Goal: Task Accomplishment & Management: Manage account settings

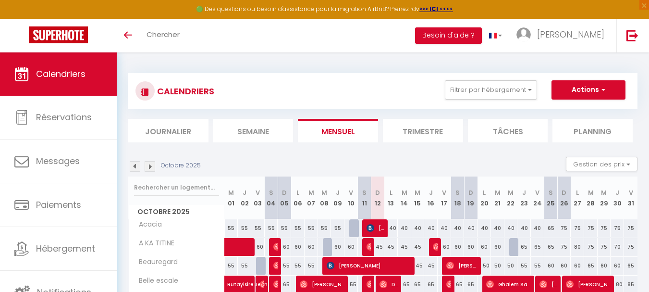
click at [602, 118] on div "CALENDRIERS Filtrer par hébergement [GEOGRAPHIC_DATA][PERSON_NAME] Acacia [PERS…" at bounding box center [382, 107] width 509 height 69
click at [606, 129] on li "Planning" at bounding box center [592, 131] width 80 height 24
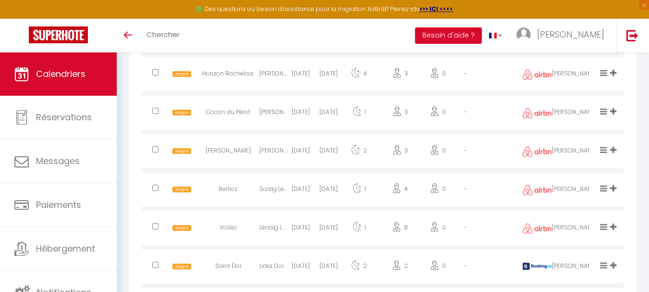
scroll to position [1054, 0]
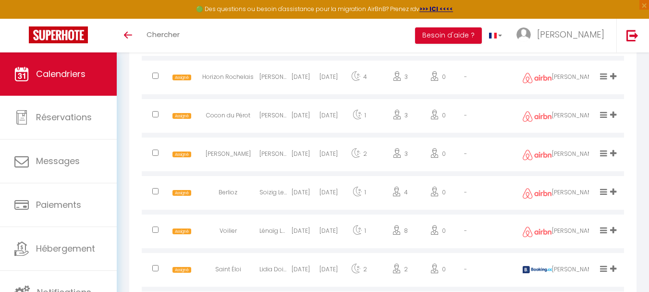
click at [156, 153] on input "checkbox" at bounding box center [155, 152] width 6 height 6
checkbox input "true"
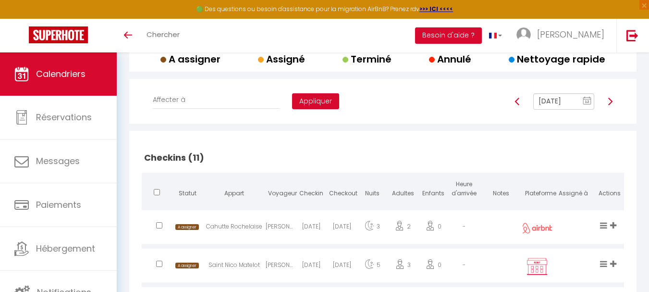
scroll to position [46, 0]
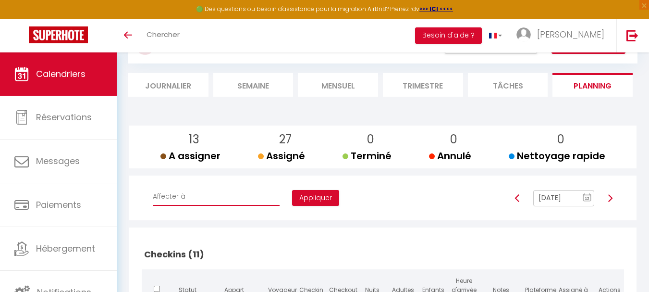
click at [202, 195] on select "Affecter à [PERSON_NAME] [PERSON_NAME] [PERSON_NAME] [PERSON_NAME] [PERSON_NAME…" at bounding box center [216, 196] width 127 height 18
click at [408, 213] on div "Affecter à [PERSON_NAME] [PERSON_NAME] [PERSON_NAME] [PERSON_NAME] [PERSON_NAME…" at bounding box center [383, 201] width 492 height 28
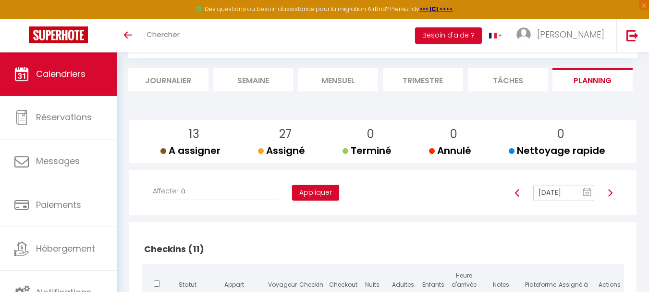
scroll to position [48, 0]
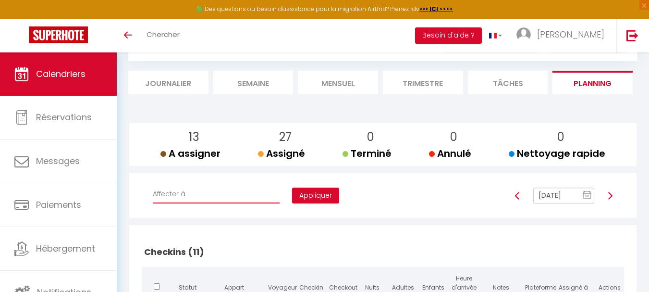
click at [213, 193] on select "Affecter à [PERSON_NAME] [PERSON_NAME] [PERSON_NAME] [PERSON_NAME] [PERSON_NAME…" at bounding box center [216, 194] width 127 height 18
select select "41844"
click at [153, 185] on select "Affecter à [PERSON_NAME] [PERSON_NAME] [PERSON_NAME] [PERSON_NAME] [PERSON_NAME…" at bounding box center [216, 194] width 127 height 18
click at [292, 189] on button "Appliquer" at bounding box center [315, 195] width 47 height 16
checkbox input "false"
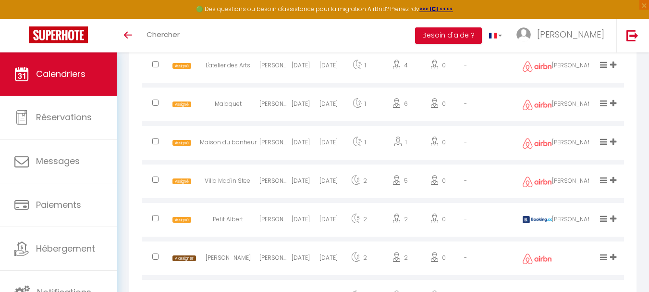
scroll to position [1694, 0]
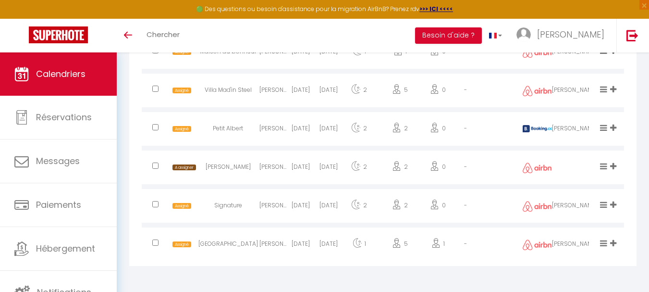
click at [153, 206] on input "checkbox" at bounding box center [155, 204] width 6 height 6
checkbox input "true"
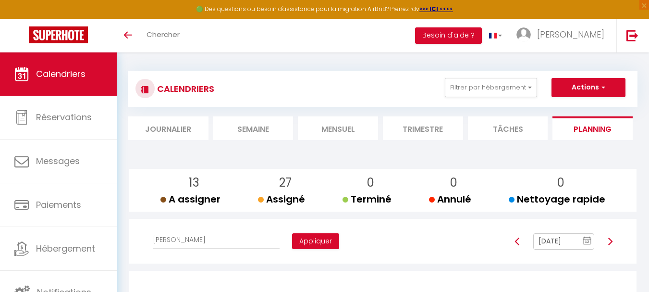
scroll to position [0, 0]
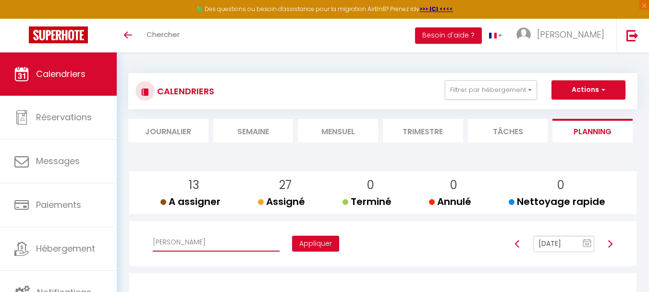
click at [210, 240] on select "Affecter à [PERSON_NAME] [PERSON_NAME] [PERSON_NAME] [PERSON_NAME] [PERSON_NAME…" at bounding box center [216, 242] width 127 height 18
click at [153, 233] on select "Affecter à [PERSON_NAME] [PERSON_NAME] [PERSON_NAME] [PERSON_NAME] [PERSON_NAME…" at bounding box center [216, 242] width 127 height 18
click at [205, 241] on select "Affecter à [PERSON_NAME] [PERSON_NAME] [PERSON_NAME] [PERSON_NAME] [PERSON_NAME…" at bounding box center [216, 242] width 127 height 18
select select "44562"
click at [153, 233] on select "Affecter à [PERSON_NAME] [PERSON_NAME] [PERSON_NAME] [PERSON_NAME] [PERSON_NAME…" at bounding box center [216, 242] width 127 height 18
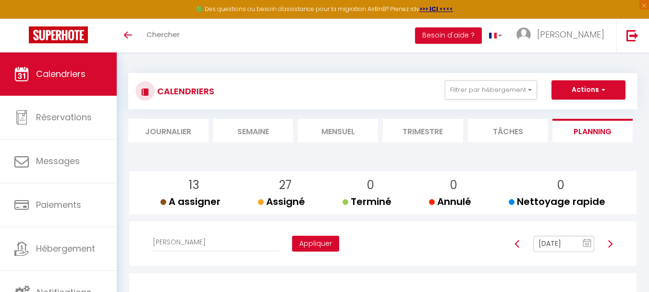
click at [292, 239] on button "Appliquer" at bounding box center [315, 243] width 47 height 16
checkbox input "false"
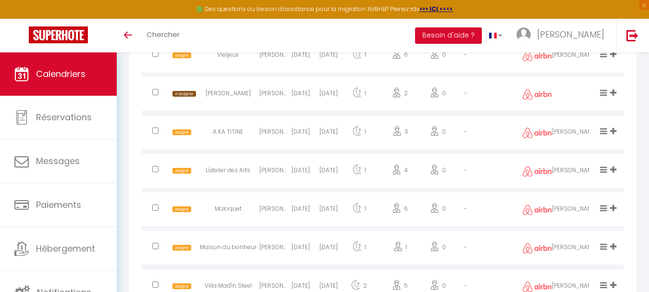
scroll to position [1489, 0]
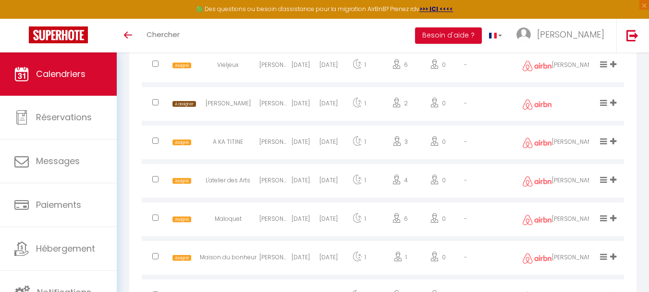
click at [155, 102] on input "checkbox" at bounding box center [155, 102] width 6 height 6
checkbox input "true"
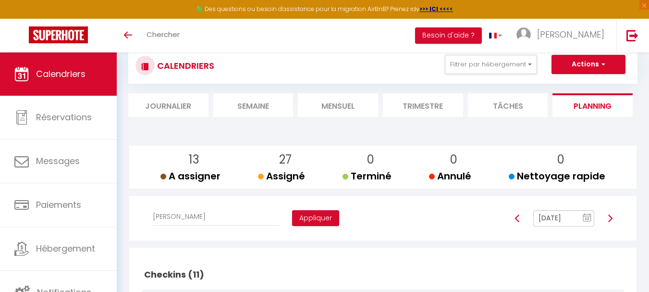
scroll to position [48, 0]
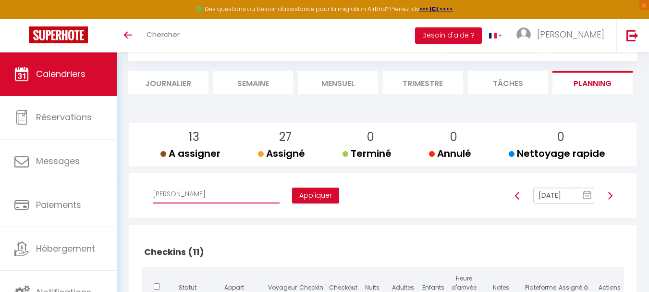
click at [212, 195] on select "Affecter à [PERSON_NAME] [PERSON_NAME] [PERSON_NAME] [PERSON_NAME] [PERSON_NAME…" at bounding box center [216, 194] width 127 height 18
select select "52446"
click at [153, 185] on select "Affecter à [PERSON_NAME] [PERSON_NAME] [PERSON_NAME] [PERSON_NAME] [PERSON_NAME…" at bounding box center [216, 194] width 127 height 18
click at [292, 196] on button "Appliquer" at bounding box center [315, 195] width 47 height 16
checkbox input "false"
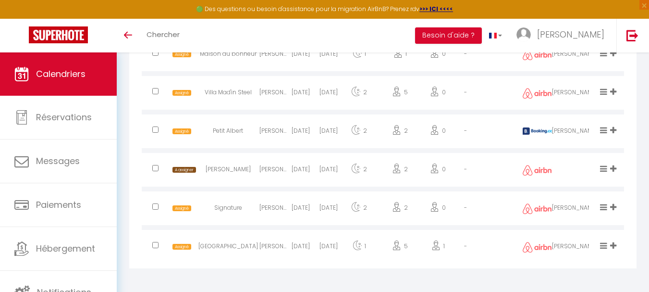
scroll to position [1694, 0]
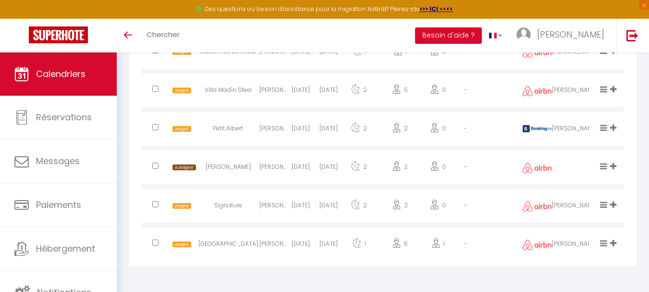
click at [156, 166] on input "checkbox" at bounding box center [155, 165] width 6 height 6
checkbox input "true"
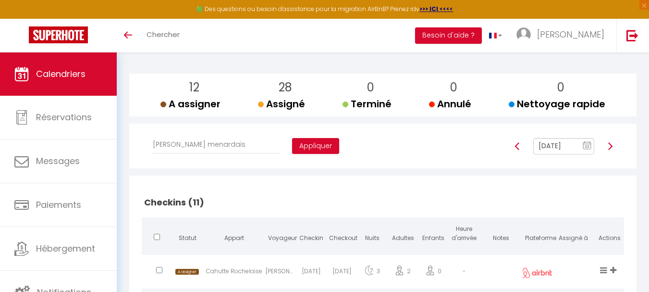
scroll to position [61, 0]
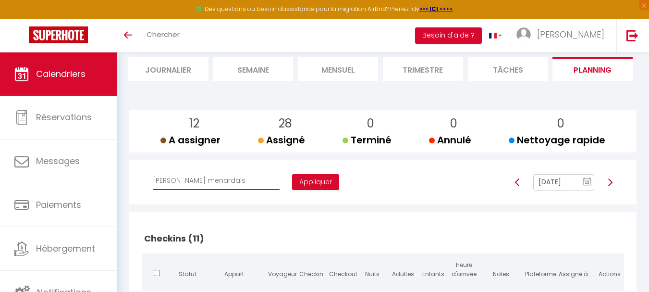
click at [199, 183] on select "Affecter à [PERSON_NAME] [PERSON_NAME] [PERSON_NAME] [PERSON_NAME] [PERSON_NAME…" at bounding box center [216, 180] width 127 height 18
select select "52757"
click at [153, 171] on select "Affecter à [PERSON_NAME] [PERSON_NAME] [PERSON_NAME] [PERSON_NAME] [PERSON_NAME…" at bounding box center [216, 180] width 127 height 18
click at [292, 177] on button "Appliquer" at bounding box center [315, 182] width 47 height 16
checkbox input "false"
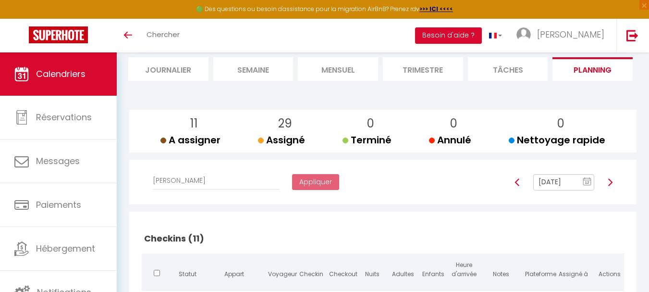
scroll to position [109, 0]
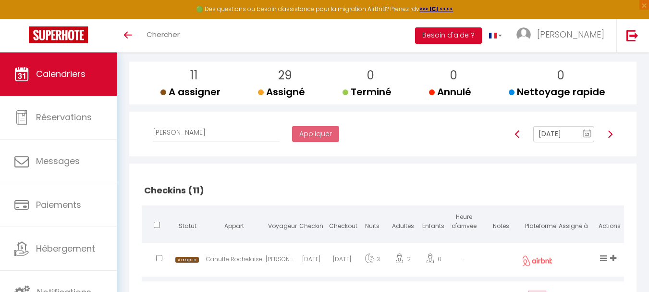
drag, startPoint x: 273, startPoint y: 115, endPoint x: 292, endPoint y: 118, distance: 18.5
click at [273, 115] on div "Affecter à [PERSON_NAME] [PERSON_NAME] [PERSON_NAME] [PERSON_NAME] [PERSON_NAME…" at bounding box center [382, 133] width 495 height 45
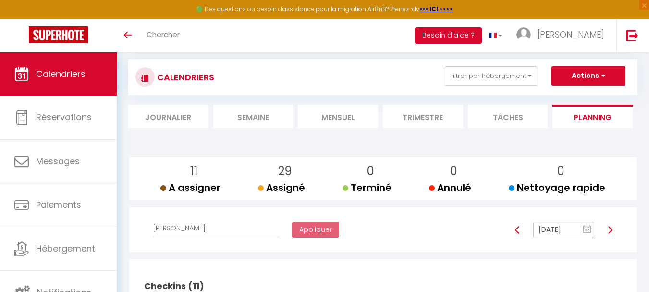
scroll to position [13, 0]
click at [566, 230] on input "[DATE]" at bounding box center [563, 230] width 61 height 16
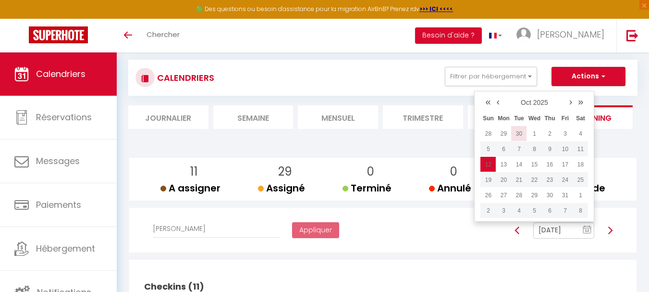
click at [522, 131] on td "30" at bounding box center [518, 133] width 15 height 15
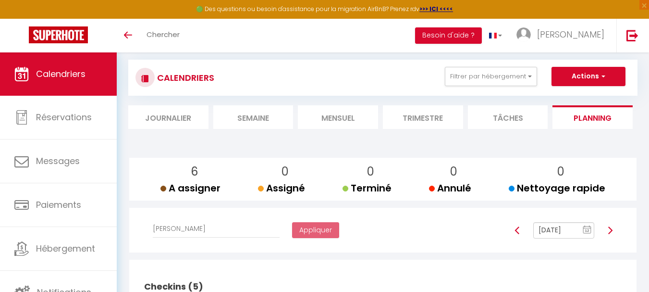
click at [563, 231] on input "[DATE]" at bounding box center [563, 230] width 61 height 16
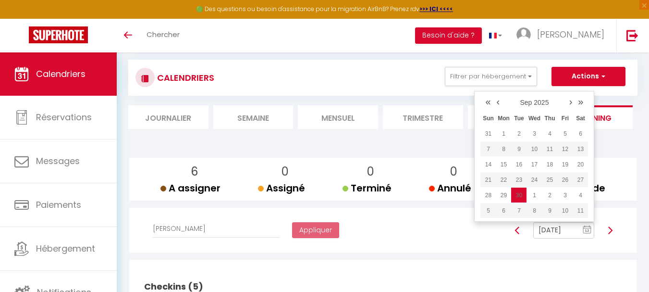
click at [582, 99] on link "»" at bounding box center [580, 101] width 11 height 14
click at [487, 103] on link "«" at bounding box center [487, 101] width 11 height 14
click at [573, 101] on link "›" at bounding box center [570, 101] width 9 height 14
click at [523, 150] on td "7" at bounding box center [518, 148] width 15 height 15
type input "[DATE]"
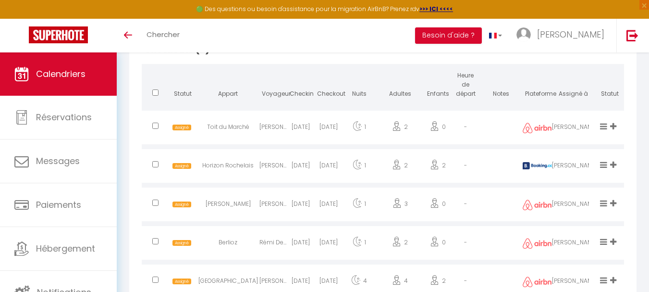
scroll to position [619, 0]
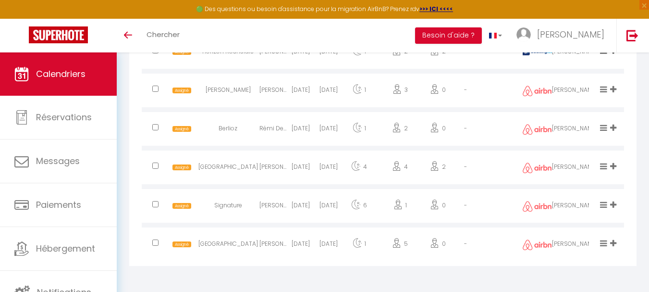
click at [456, 178] on div "-" at bounding box center [464, 168] width 27 height 31
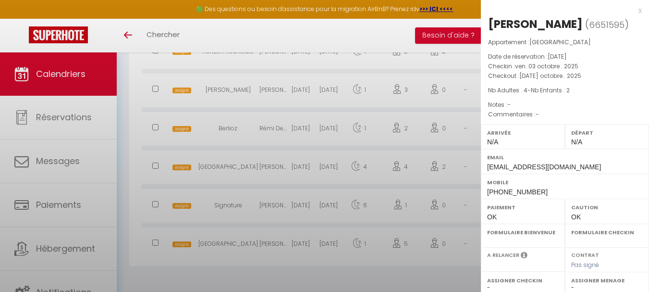
select select "0"
select select "1"
select select
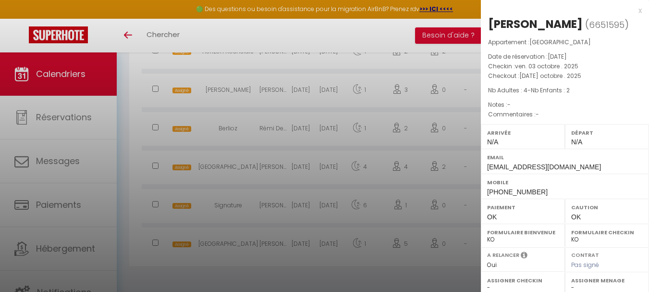
click at [442, 173] on div at bounding box center [324, 146] width 649 height 292
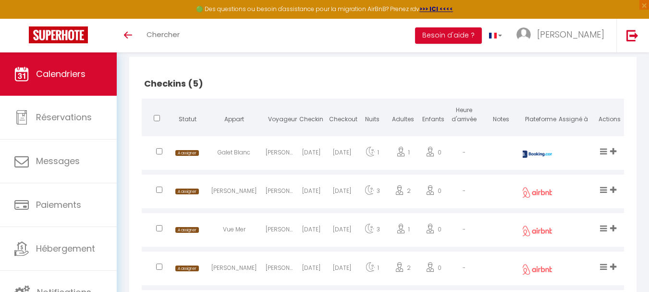
scroll to position [138, 0]
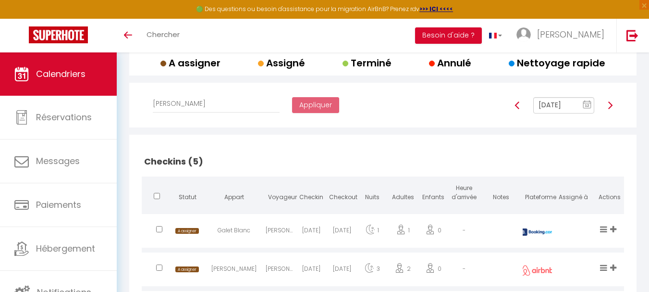
click at [612, 108] on img at bounding box center [610, 105] width 8 height 8
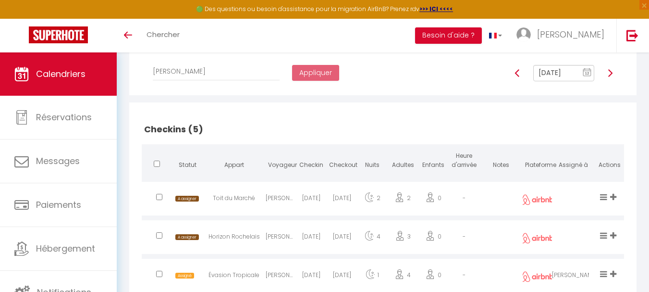
scroll to position [33, 0]
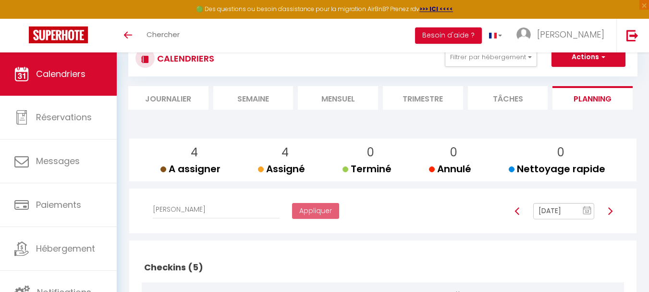
click at [558, 209] on input "[DATE]" at bounding box center [563, 211] width 61 height 16
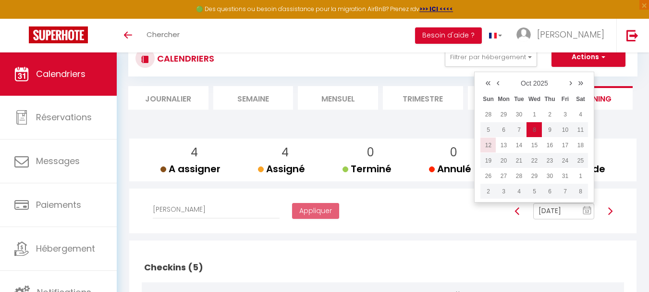
click at [488, 146] on td "12" at bounding box center [487, 144] width 15 height 15
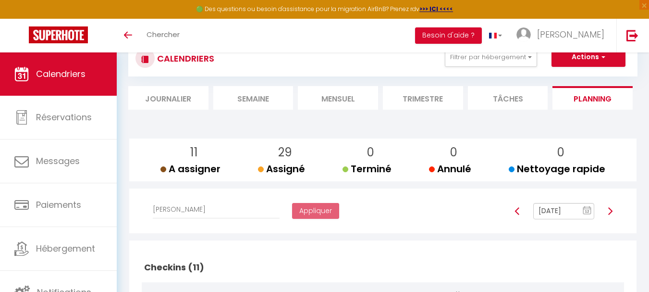
click at [610, 211] on img at bounding box center [610, 211] width 8 height 8
type input "[DATE]"
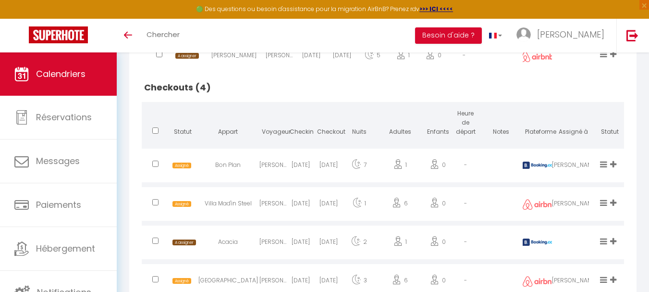
scroll to position [503, 0]
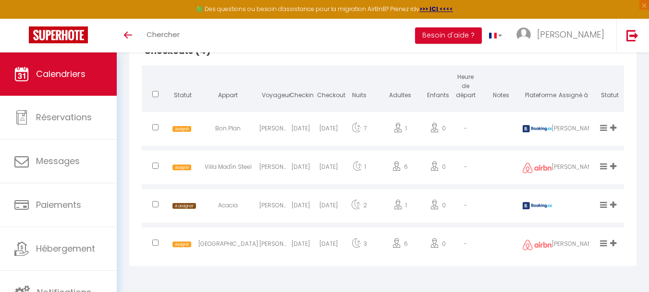
click at [154, 205] on input "checkbox" at bounding box center [155, 204] width 6 height 6
checkbox input "true"
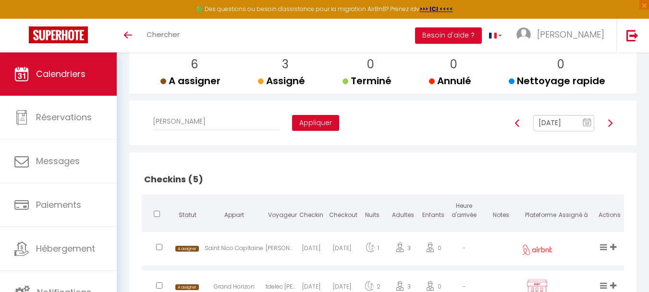
scroll to position [119, 0]
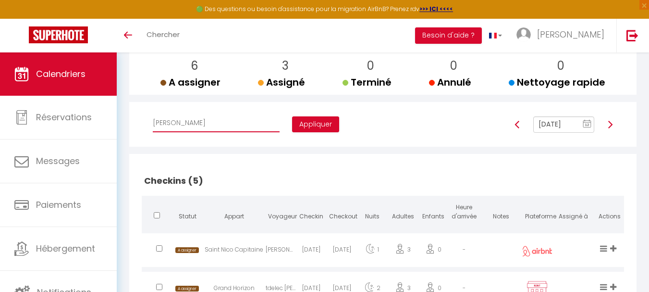
click at [218, 126] on select "Affecter à [PERSON_NAME] [PERSON_NAME] [PERSON_NAME] [PERSON_NAME] [PERSON_NAME…" at bounding box center [216, 123] width 127 height 18
select select "41844"
click at [153, 114] on select "Affecter à [PERSON_NAME] [PERSON_NAME] [PERSON_NAME] [PERSON_NAME] [PERSON_NAME…" at bounding box center [216, 123] width 127 height 18
click at [292, 119] on button "Appliquer" at bounding box center [315, 124] width 47 height 16
checkbox input "false"
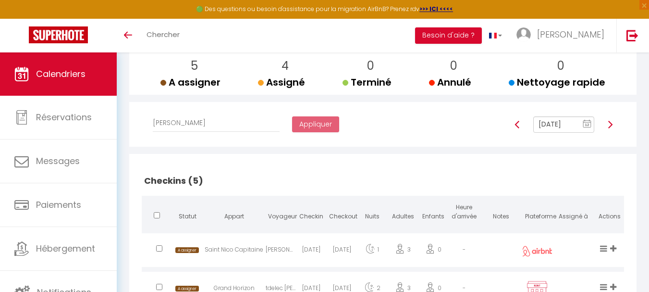
click at [515, 125] on img at bounding box center [517, 125] width 8 height 8
type input "[DATE]"
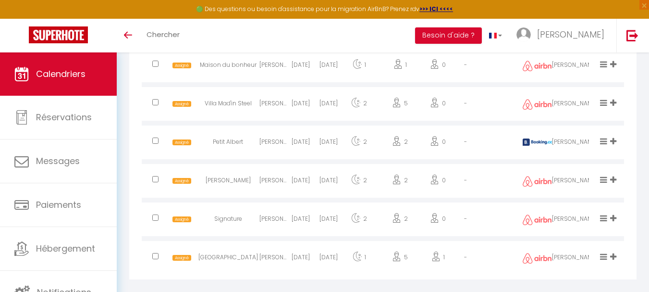
scroll to position [1694, 0]
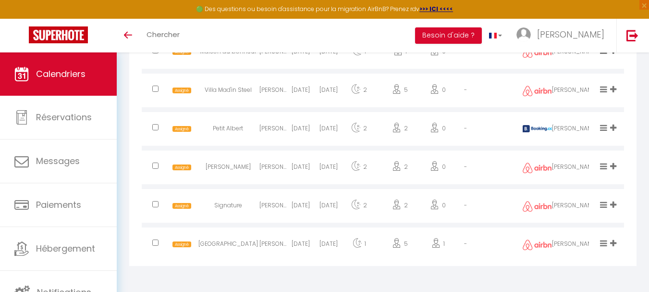
click at [157, 204] on input "checkbox" at bounding box center [155, 204] width 6 height 6
checkbox input "true"
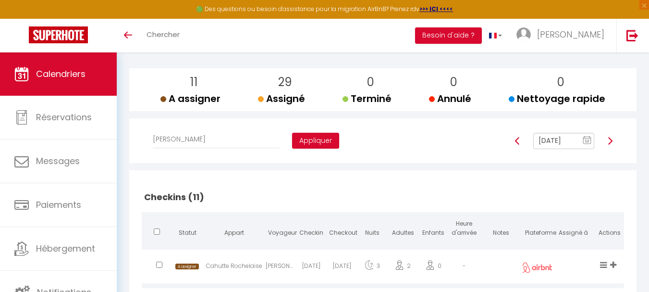
scroll to position [61, 0]
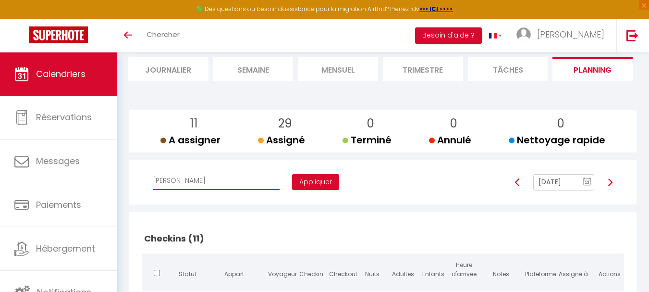
click at [204, 182] on select "Affecter à [PERSON_NAME] [PERSON_NAME] [PERSON_NAME] [PERSON_NAME] [PERSON_NAME…" at bounding box center [216, 180] width 127 height 18
select select "52757"
click at [153, 171] on select "Affecter à [PERSON_NAME] [PERSON_NAME] [PERSON_NAME] [PERSON_NAME] [PERSON_NAME…" at bounding box center [216, 180] width 127 height 18
click at [292, 181] on button "Appliquer" at bounding box center [315, 182] width 47 height 16
checkbox input "false"
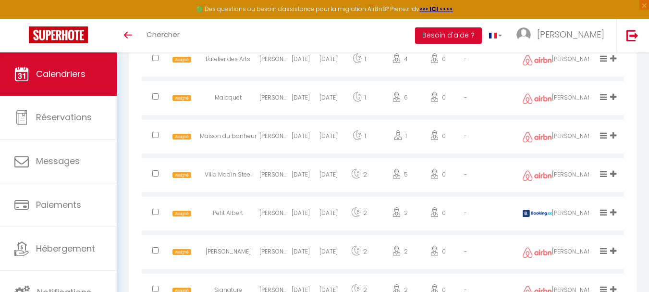
scroll to position [1694, 0]
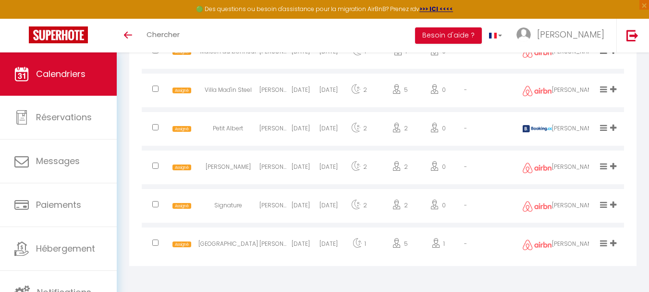
click at [157, 164] on input "checkbox" at bounding box center [155, 165] width 6 height 6
checkbox input "true"
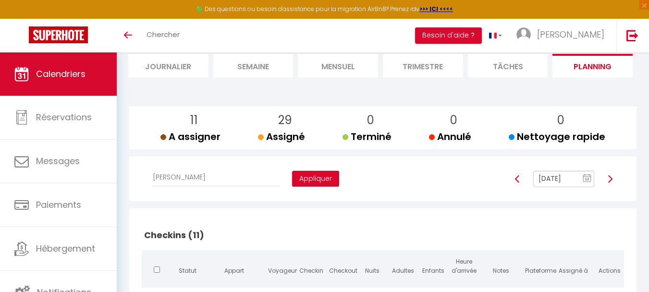
scroll to position [61, 0]
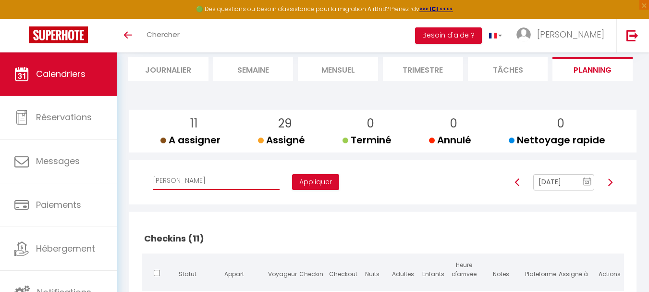
click at [212, 181] on select "Affecter à [PERSON_NAME] [PERSON_NAME] [PERSON_NAME] [PERSON_NAME] [PERSON_NAME…" at bounding box center [216, 180] width 127 height 18
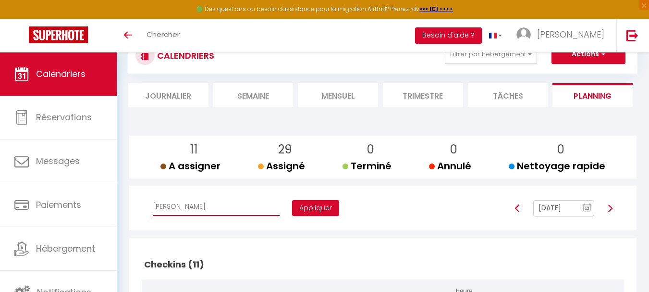
scroll to position [13, 0]
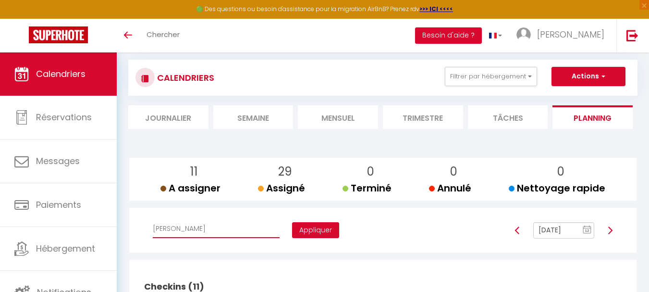
click at [207, 229] on select "Affecter à [PERSON_NAME] [PERSON_NAME] [PERSON_NAME] [PERSON_NAME] [PERSON_NAME…" at bounding box center [216, 228] width 127 height 18
select select "44562"
click at [153, 219] on select "Affecter à [PERSON_NAME] [PERSON_NAME] [PERSON_NAME] [PERSON_NAME] [PERSON_NAME…" at bounding box center [216, 228] width 127 height 18
click at [292, 228] on button "Appliquer" at bounding box center [315, 230] width 47 height 16
checkbox input "false"
